Goal: Task Accomplishment & Management: Manage account settings

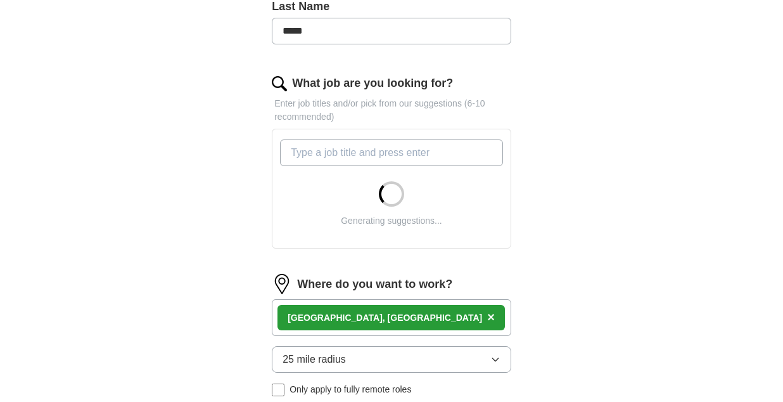
scroll to position [380, 0]
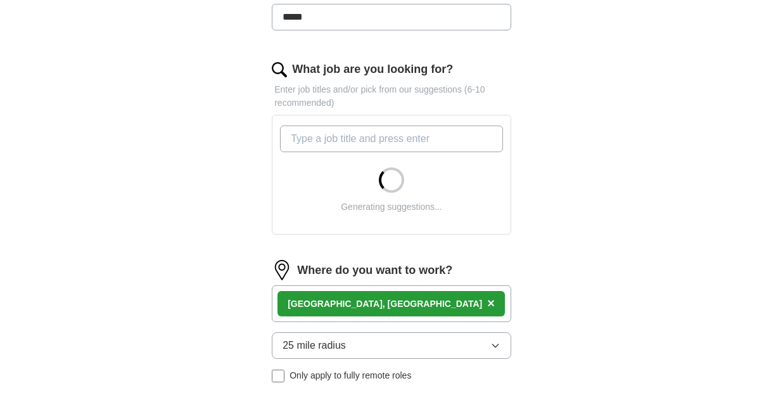
click at [499, 346] on icon "button" at bounding box center [496, 345] width 10 height 10
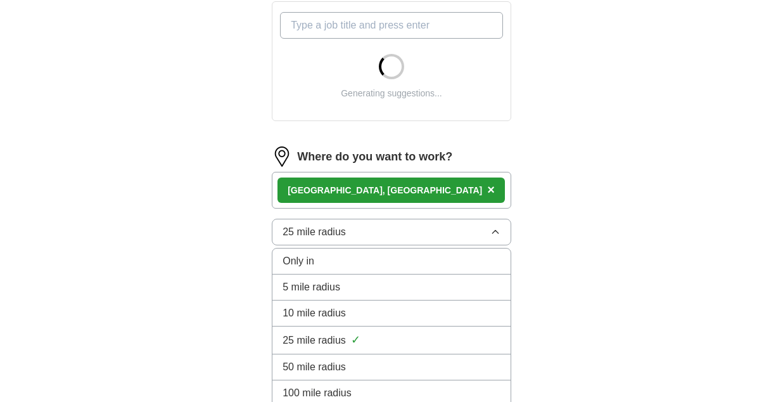
scroll to position [507, 0]
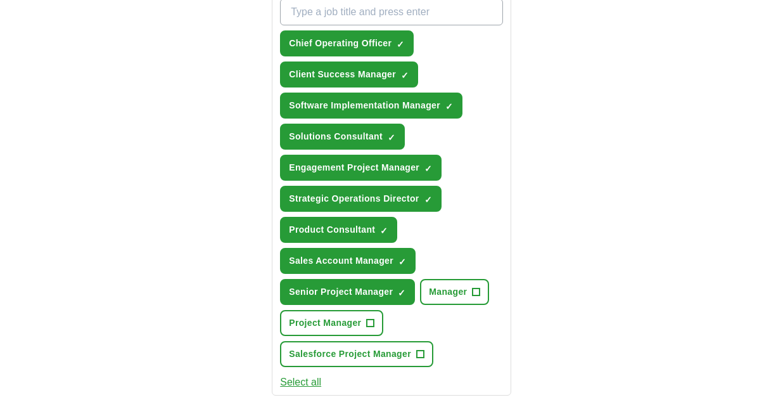
click at [704, 252] on div "ApplyIQ Let ApplyIQ do the hard work of searching and applying for jobs. Just t…" at bounding box center [391, 119] width 649 height 1174
click at [371, 323] on span "+" at bounding box center [371, 323] width 8 height 10
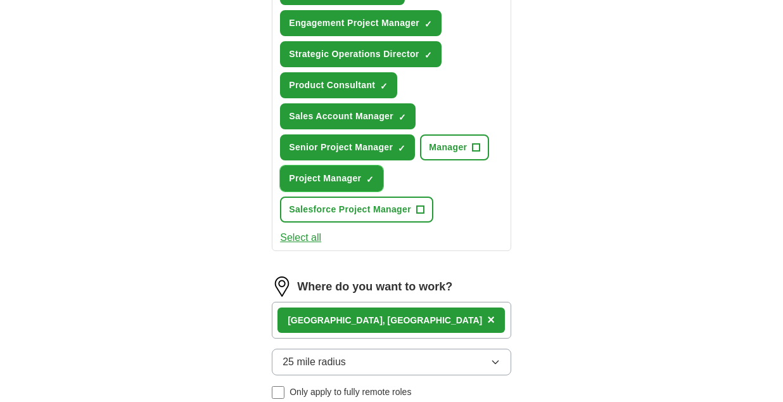
scroll to position [761, 0]
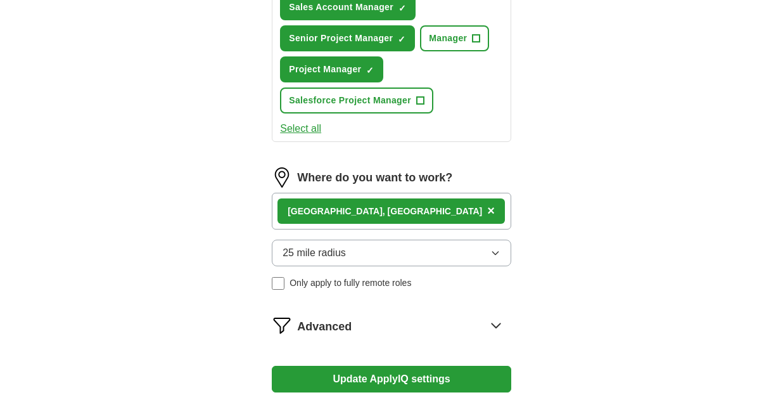
click at [432, 207] on div "[GEOGRAPHIC_DATA], [GEOGRAPHIC_DATA] ×" at bounding box center [392, 211] width 240 height 37
drag, startPoint x: 395, startPoint y: 228, endPoint x: 392, endPoint y: 217, distance: 10.5
click at [396, 228] on div "[GEOGRAPHIC_DATA], [GEOGRAPHIC_DATA] ×" at bounding box center [392, 211] width 240 height 37
click at [487, 210] on span "×" at bounding box center [491, 210] width 8 height 14
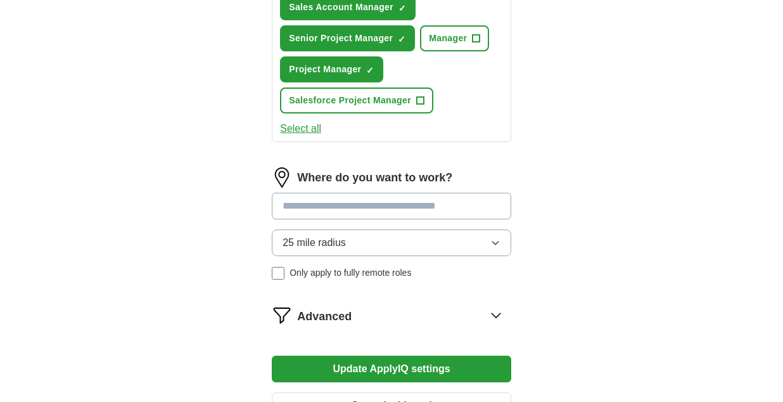
click at [360, 207] on input at bounding box center [392, 206] width 240 height 27
type input "**********"
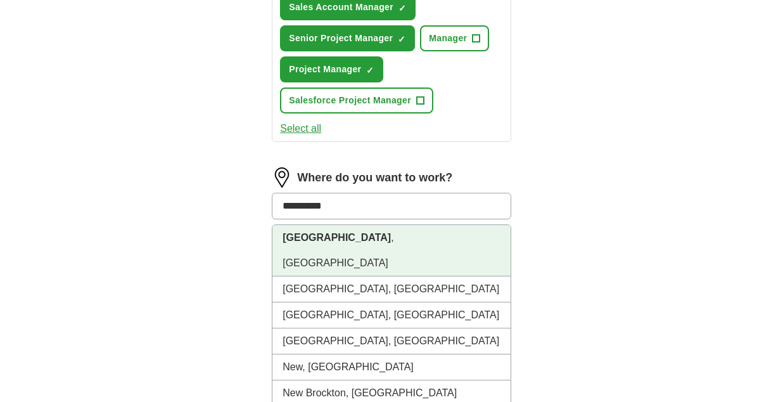
click at [365, 232] on li "[GEOGRAPHIC_DATA] , [GEOGRAPHIC_DATA]" at bounding box center [392, 250] width 238 height 51
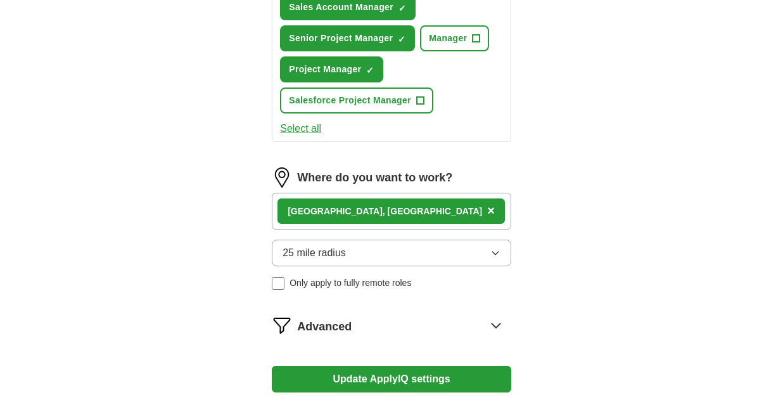
click at [453, 254] on button "25 mile radius" at bounding box center [392, 253] width 240 height 27
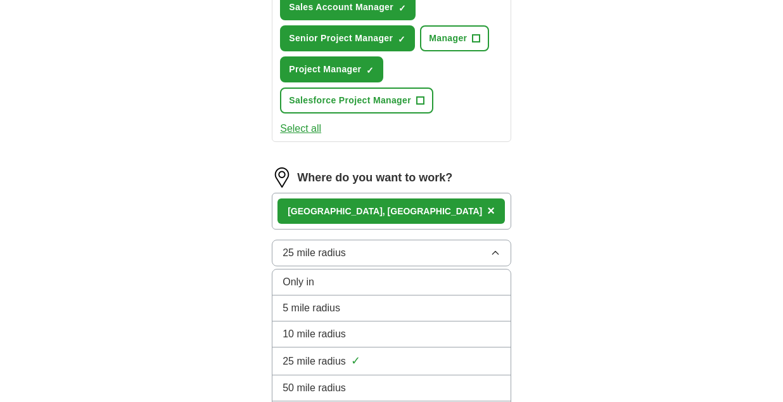
click at [431, 384] on div "50 mile radius" at bounding box center [392, 387] width 218 height 15
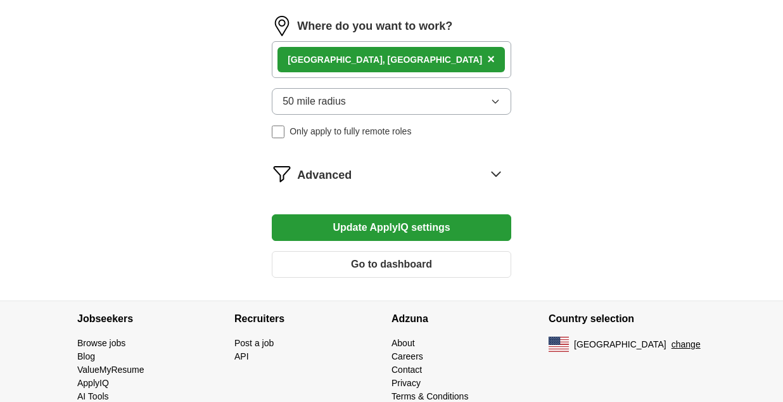
scroll to position [939, 0]
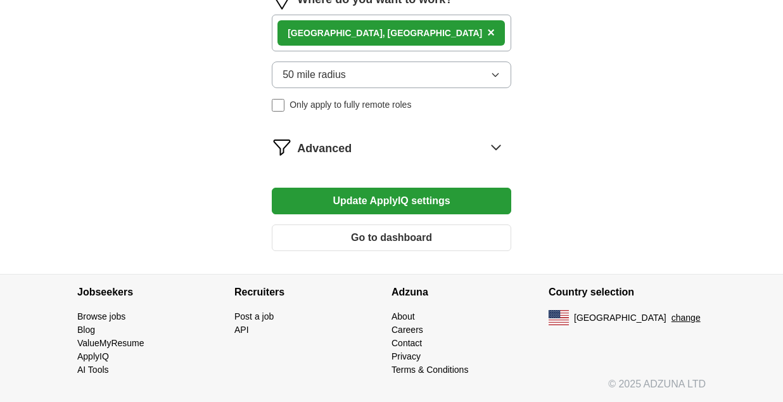
click at [402, 202] on button "Update ApplyIQ settings" at bounding box center [392, 201] width 240 height 27
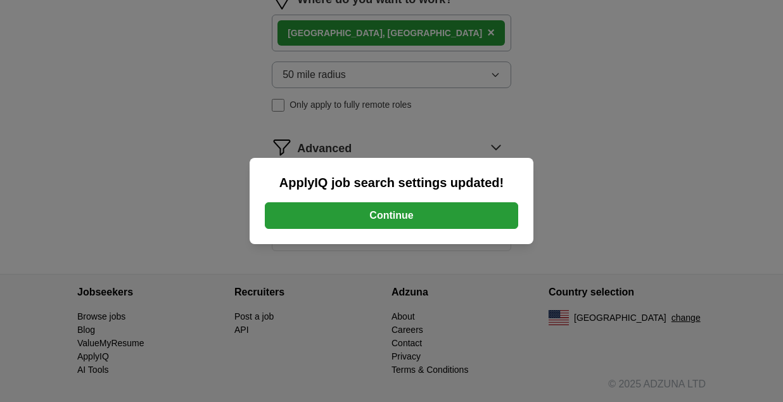
click at [399, 217] on button "Continue" at bounding box center [392, 215] width 254 height 27
